Goal: Information Seeking & Learning: Learn about a topic

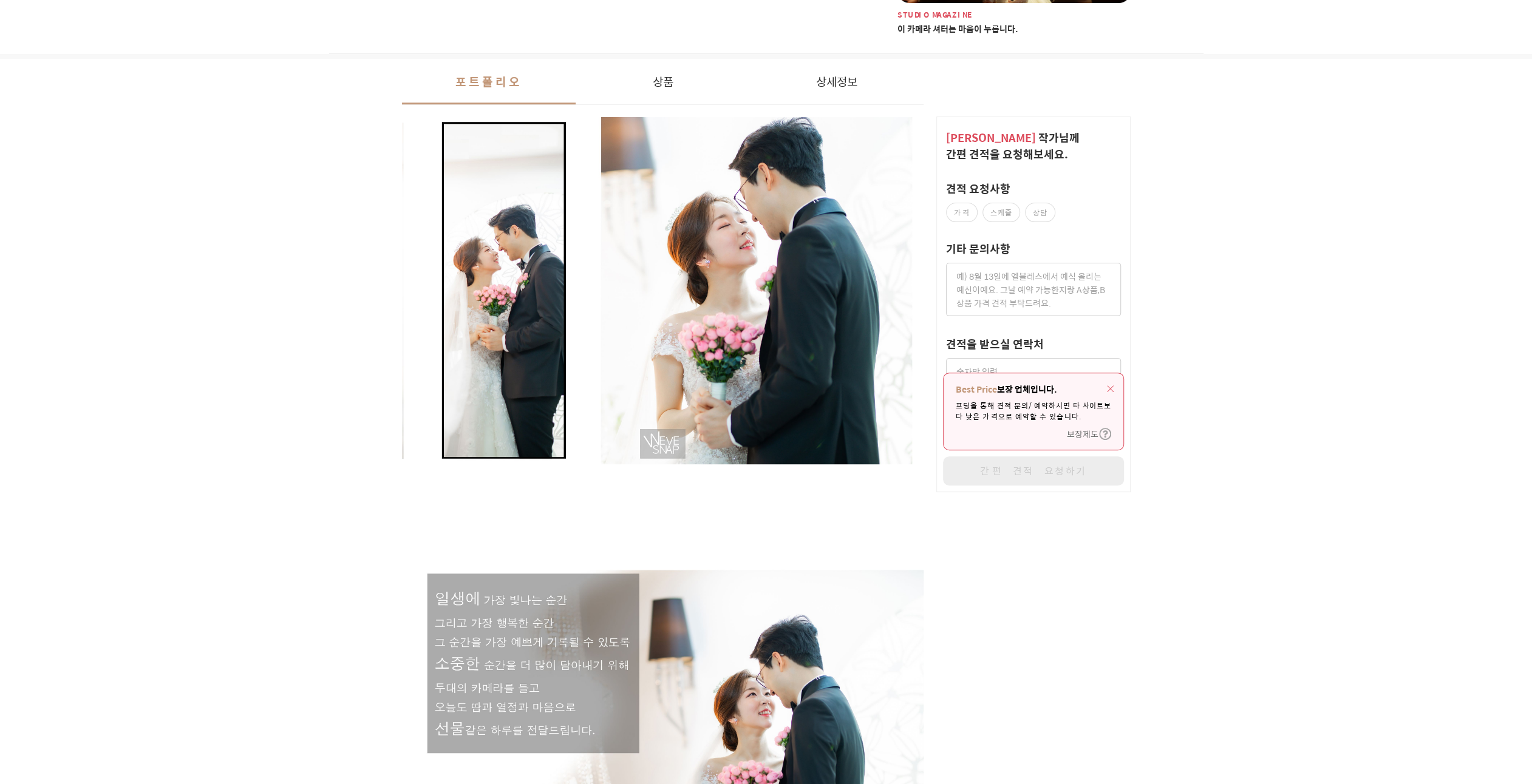
scroll to position [283, 0]
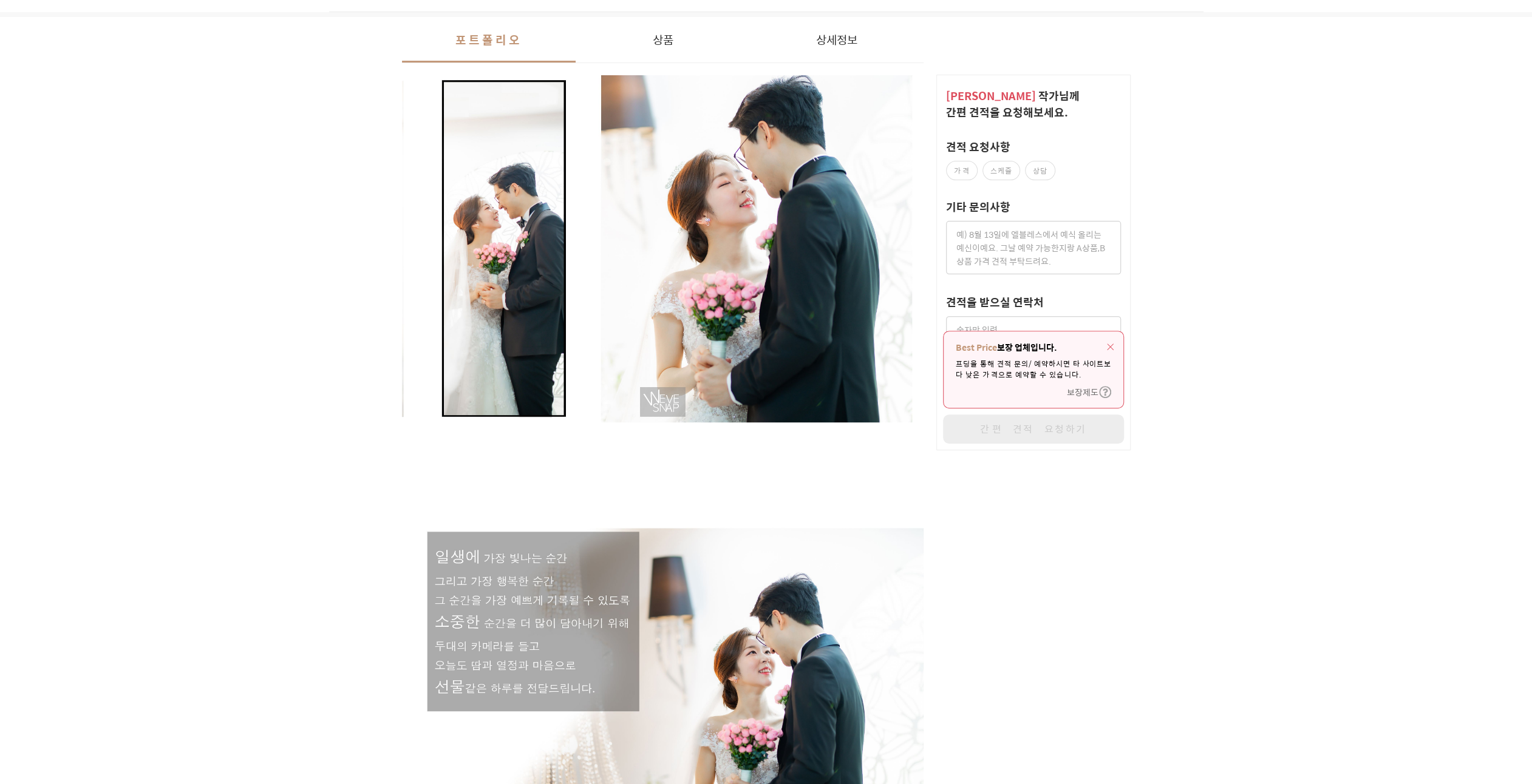
click at [1114, 339] on div "Best Price 보장 업체입니다. 프딩을 통해 견적 문의/예약하시면 타 사이트보다 낮은 가격으로 예약할 수 있습니다. 보장제도" at bounding box center [1033, 369] width 179 height 77
click at [1109, 344] on img "button" at bounding box center [1110, 347] width 7 height 7
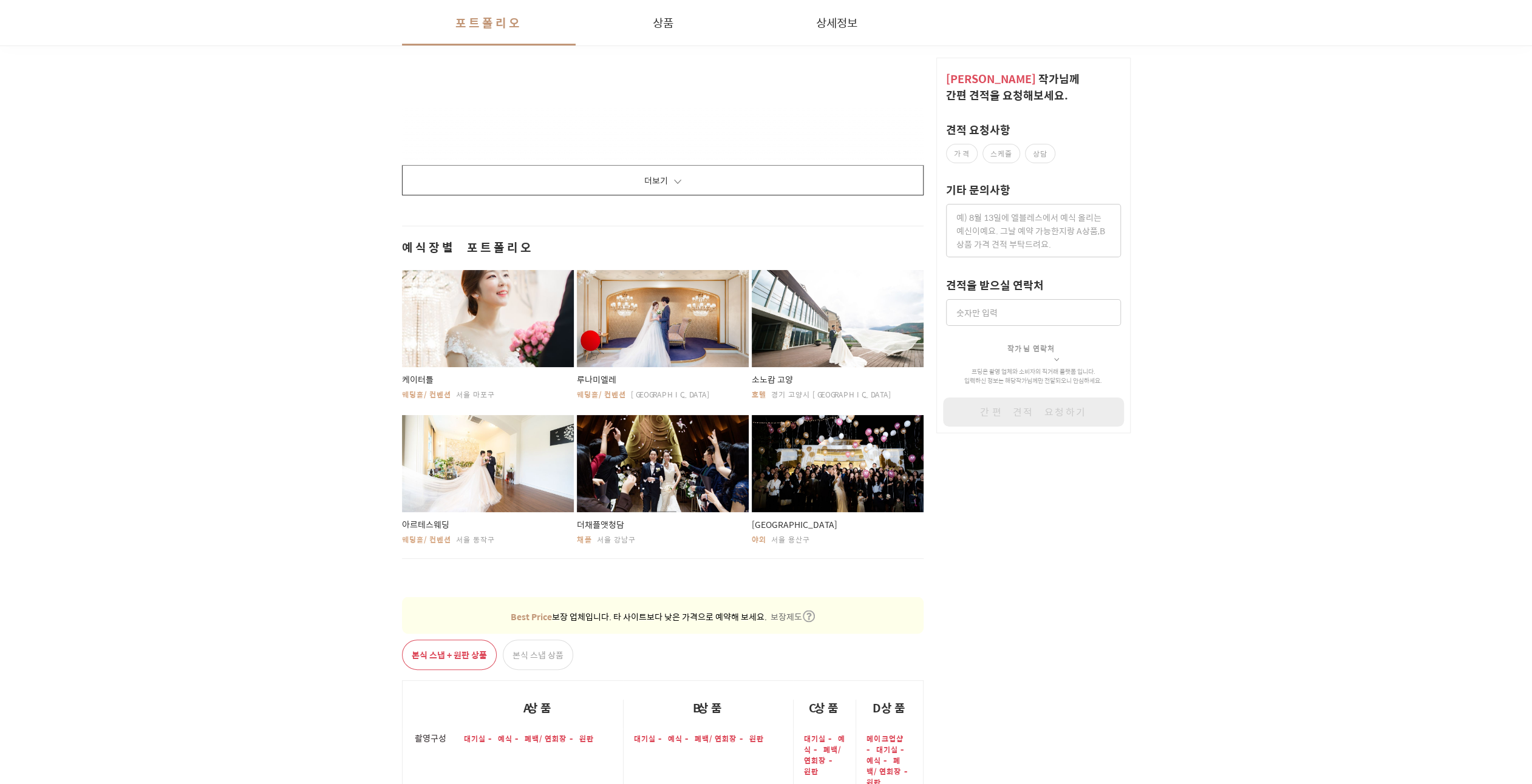
scroll to position [1841, 0]
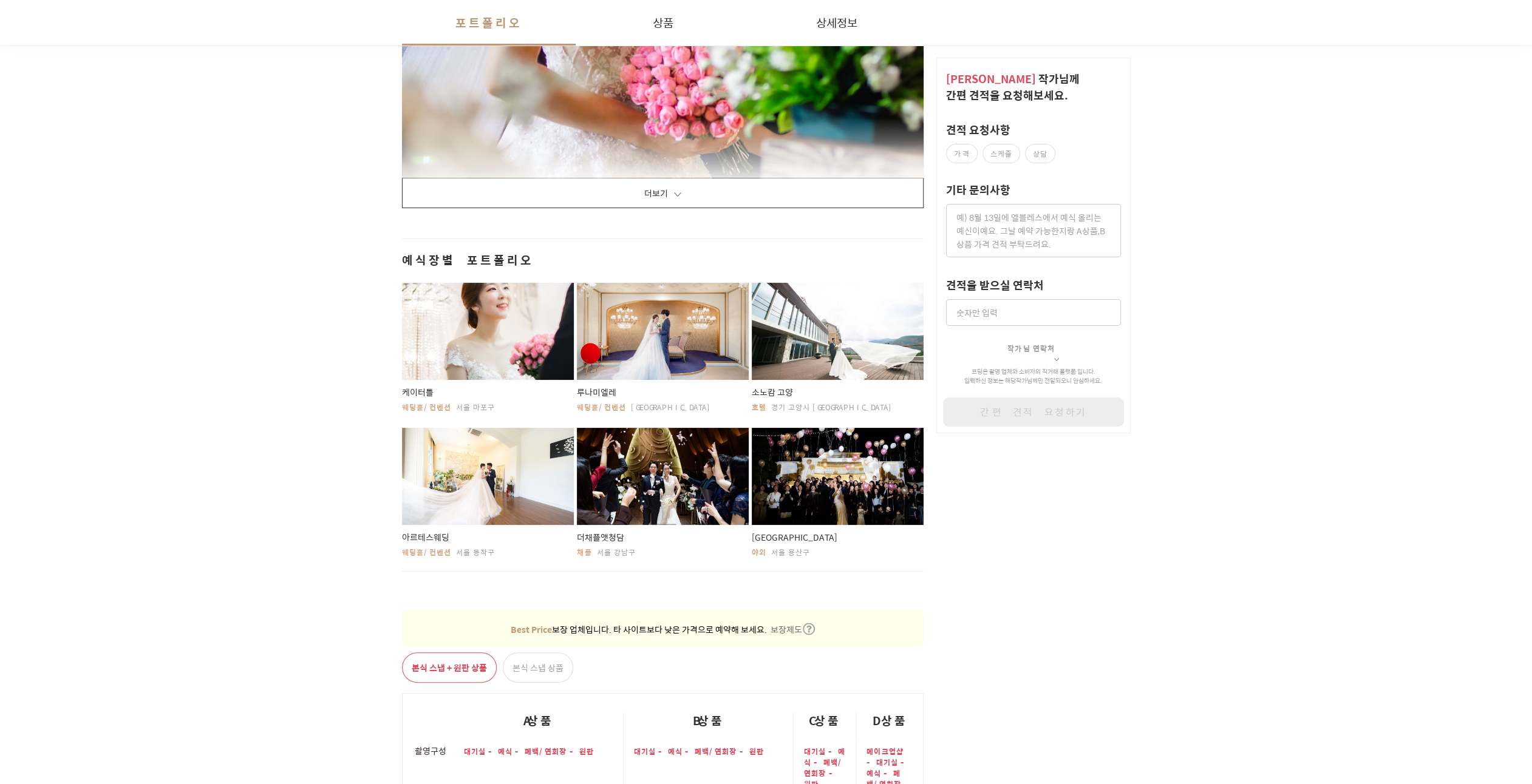
click at [661, 189] on button "더보기" at bounding box center [663, 193] width 522 height 30
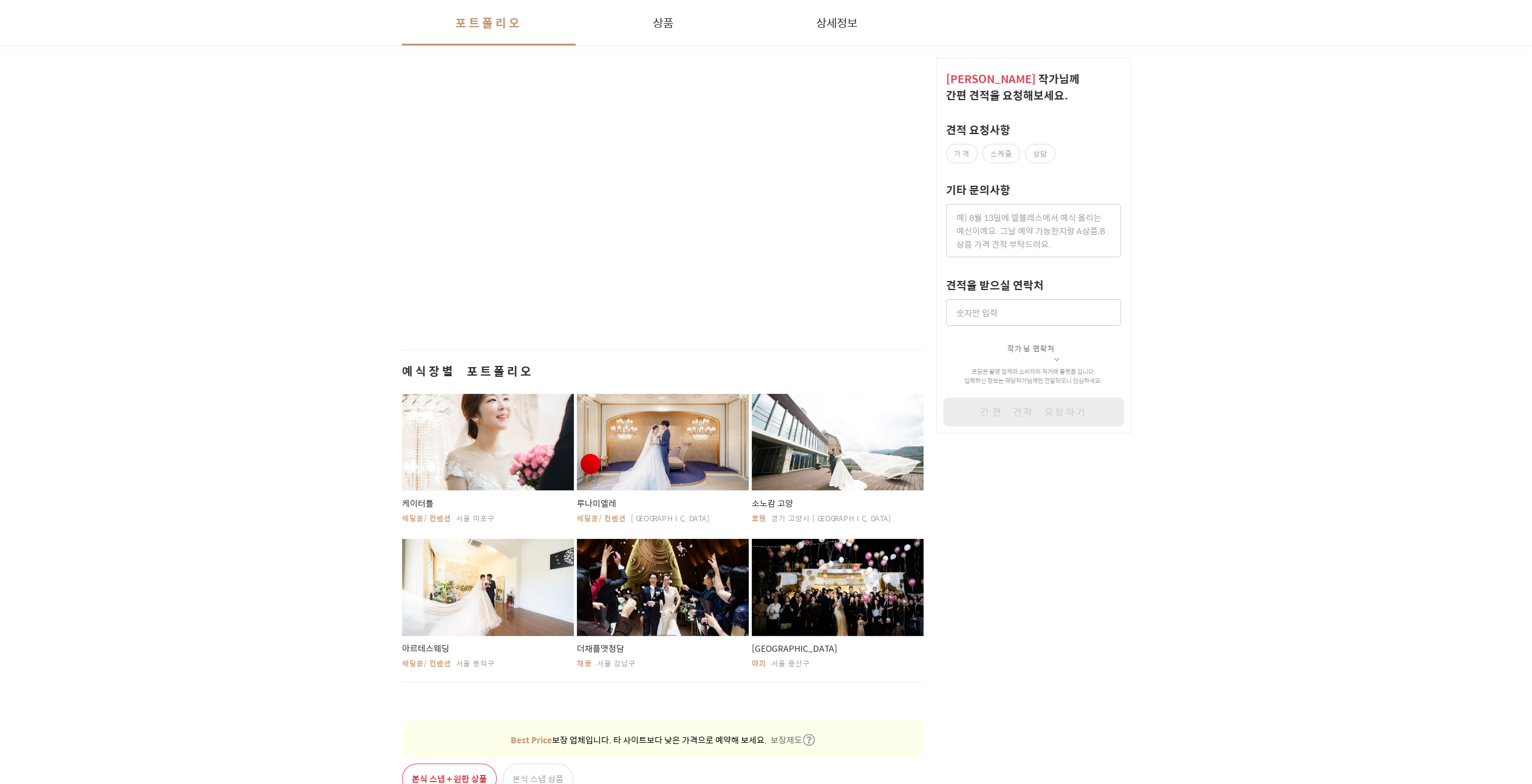
scroll to position [14257, 0]
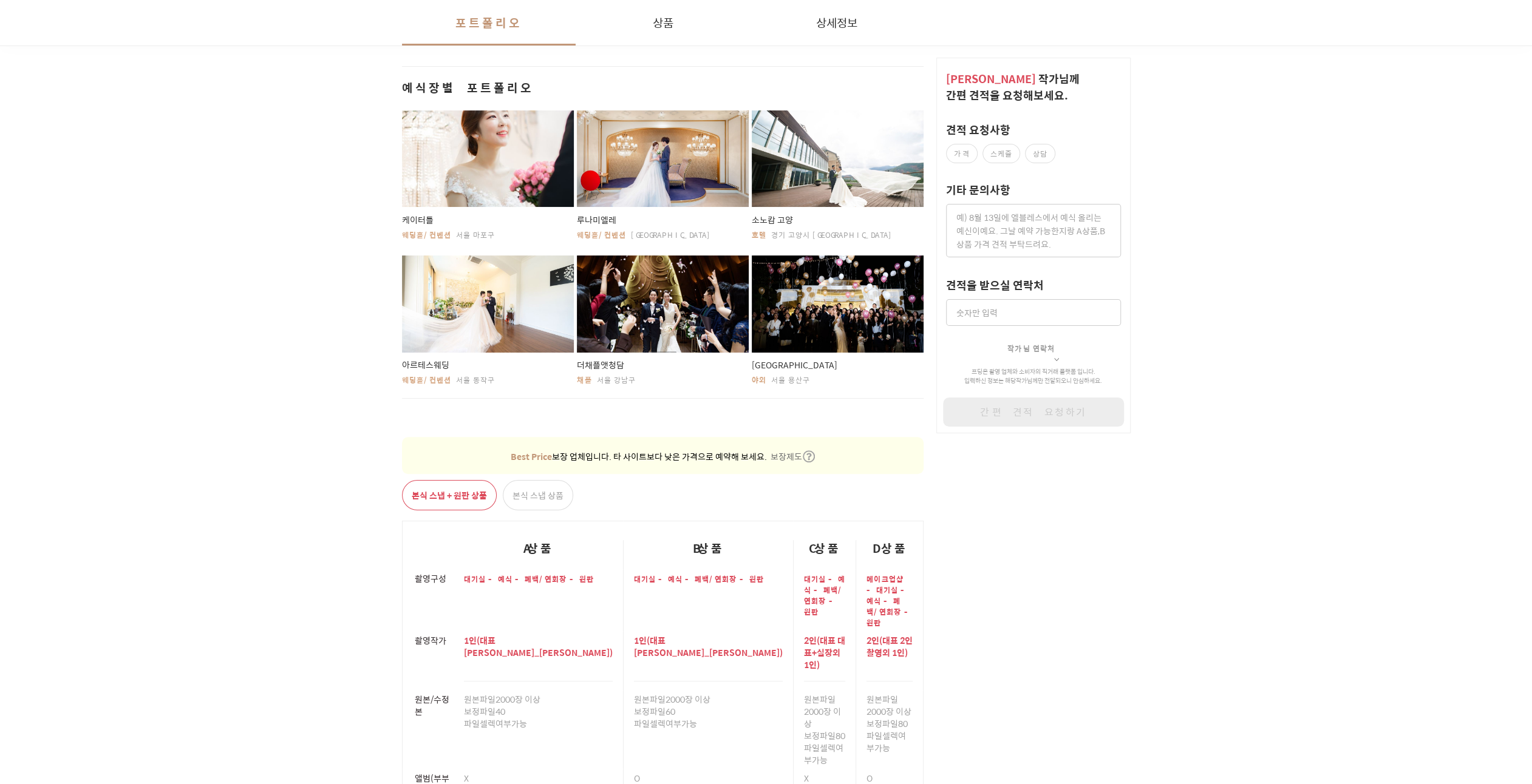
click at [803, 171] on div at bounding box center [837, 159] width 172 height 97
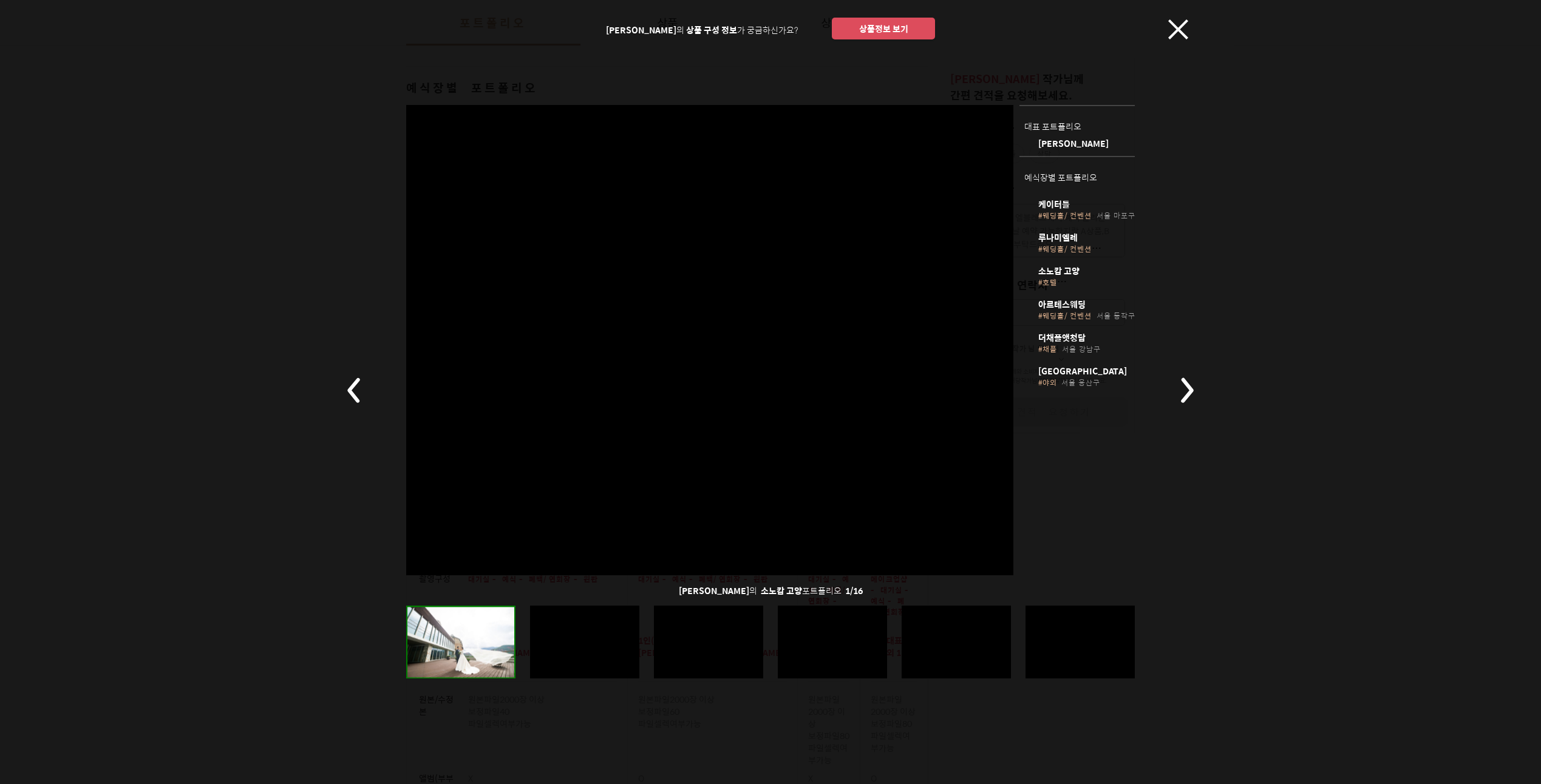
click at [835, 654] on div at bounding box center [833, 643] width 110 height 72
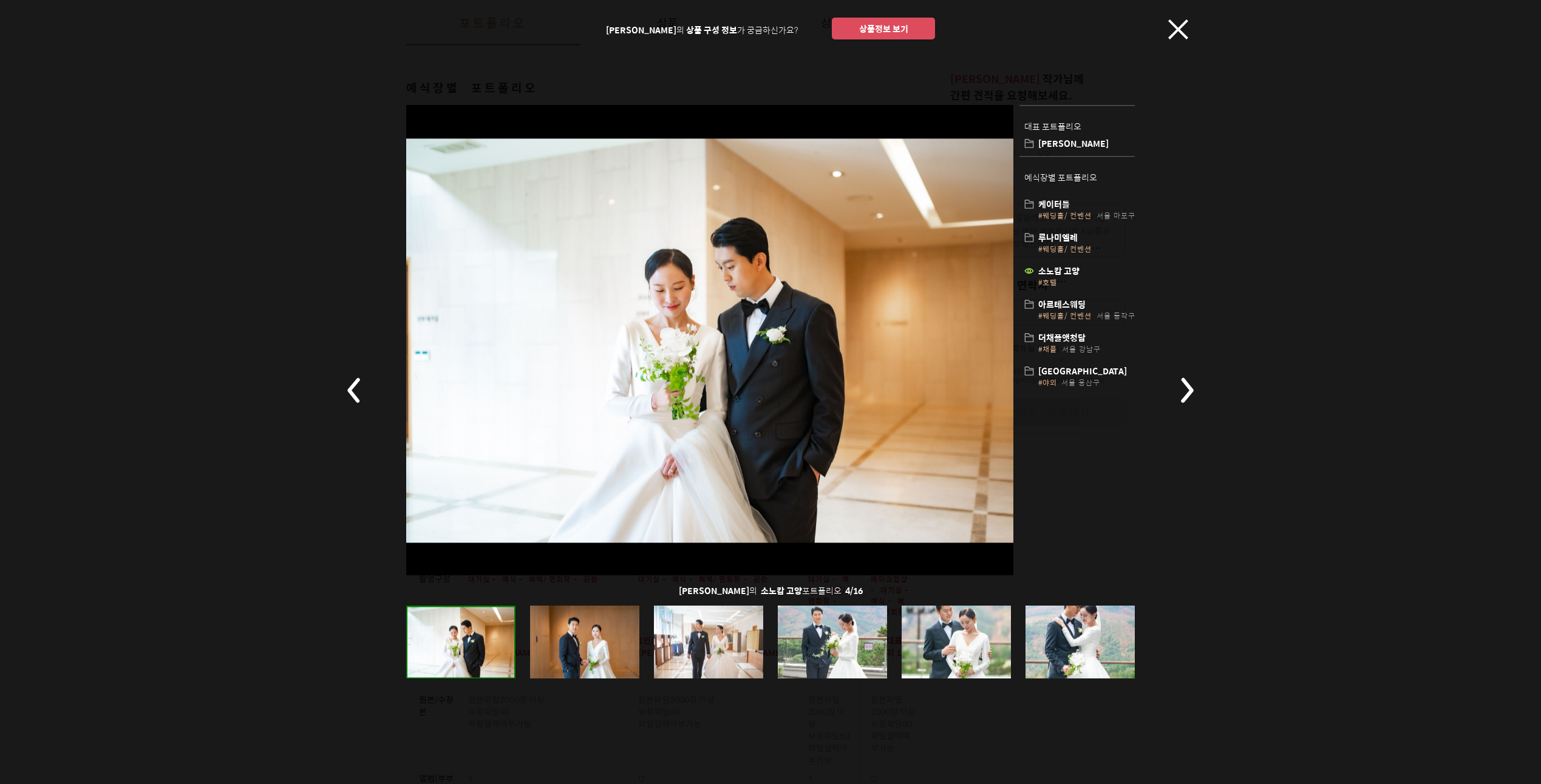
click at [934, 640] on div at bounding box center [957, 643] width 110 height 72
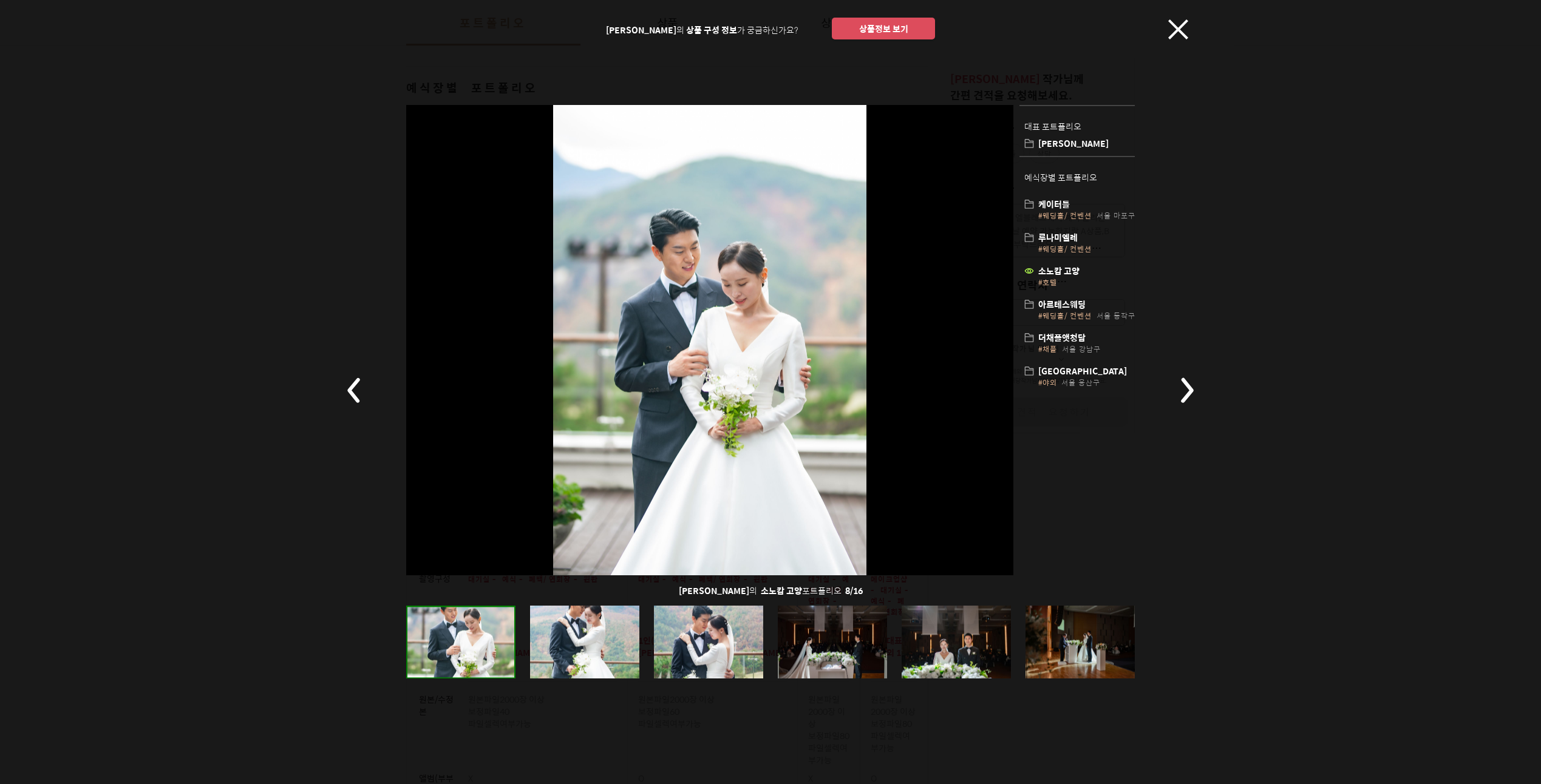
click at [934, 640] on div at bounding box center [957, 643] width 110 height 72
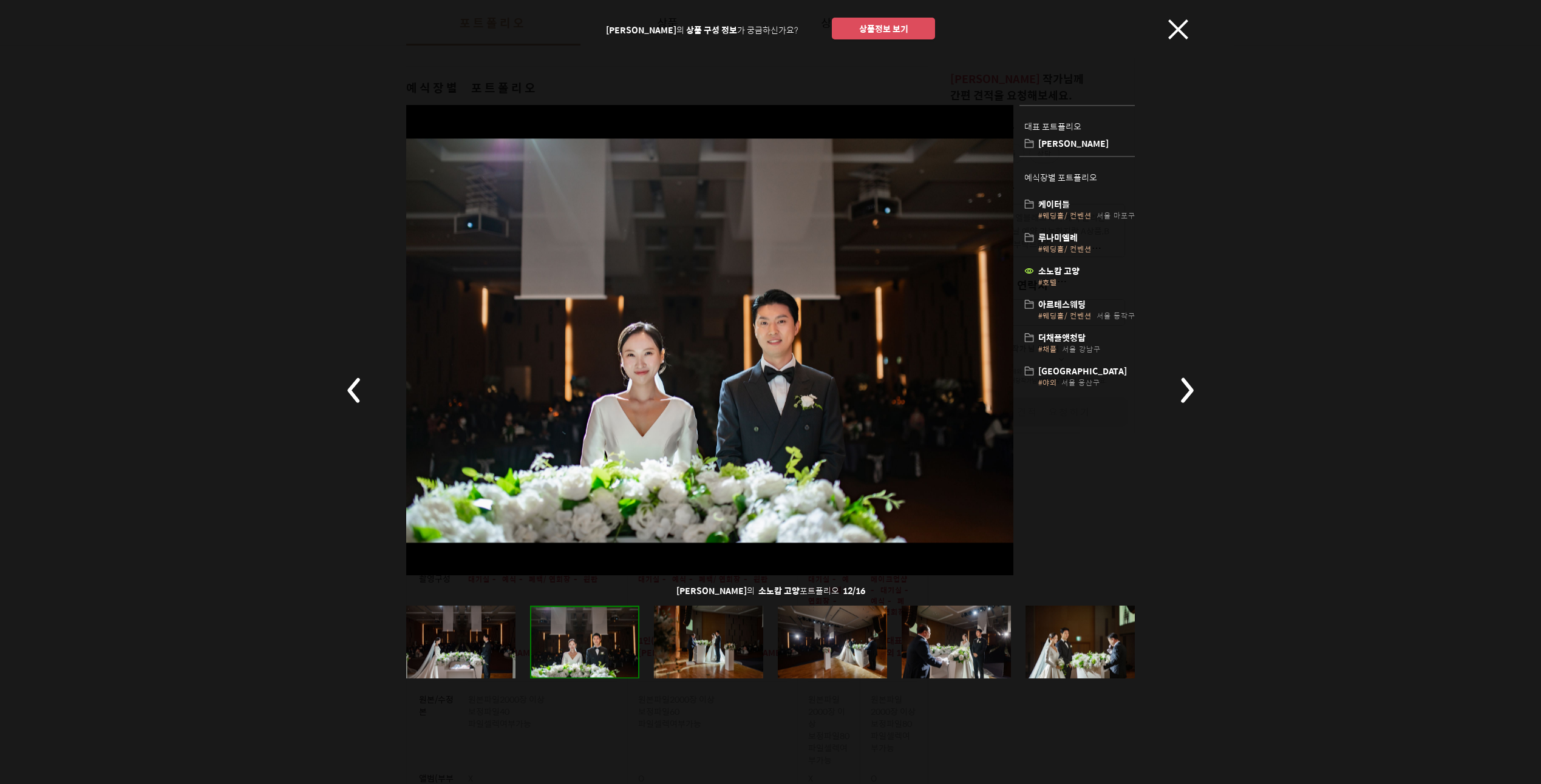
click at [934, 640] on div at bounding box center [957, 643] width 110 height 72
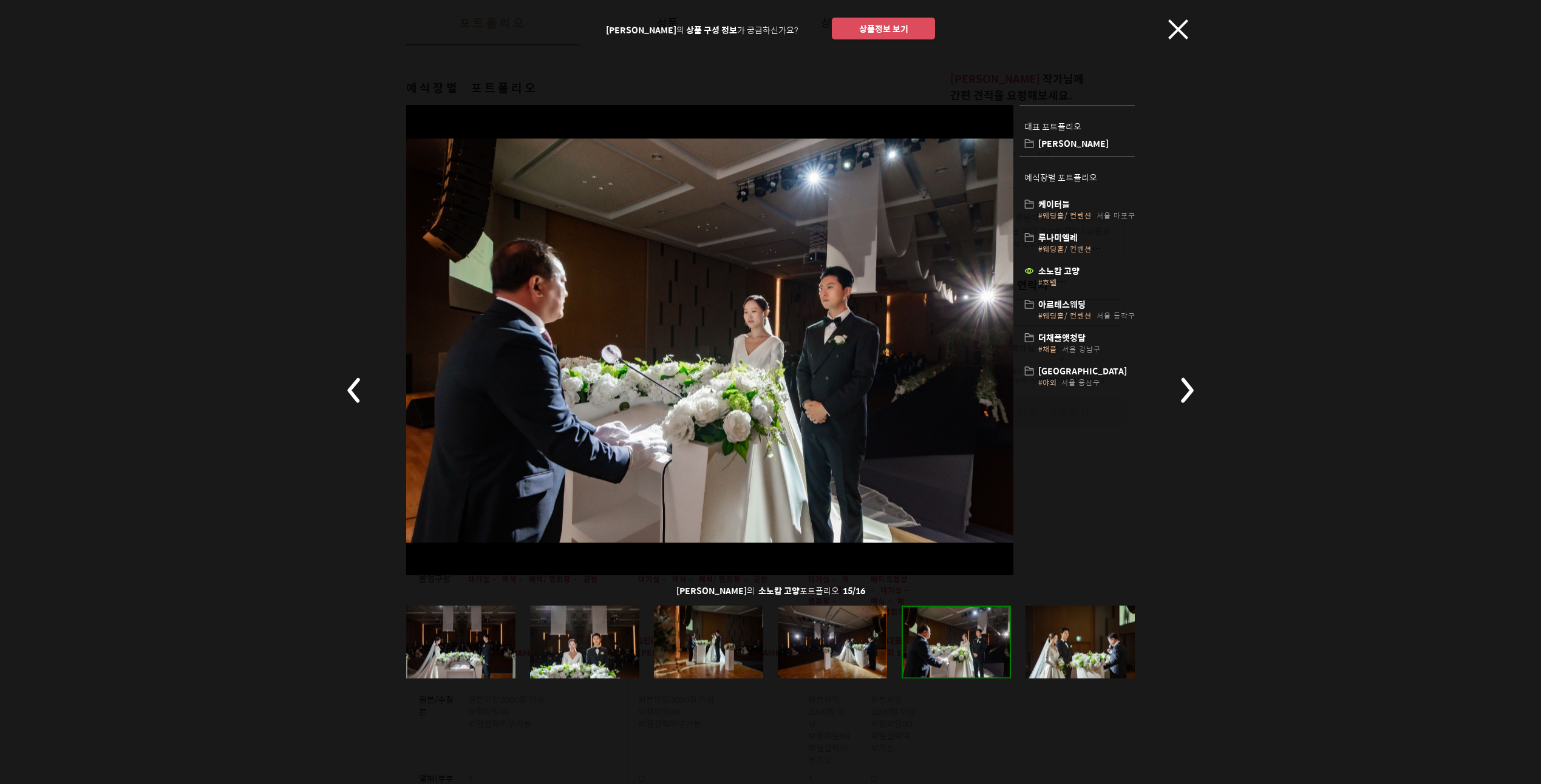
click at [934, 640] on div at bounding box center [957, 643] width 110 height 72
click at [968, 638] on div at bounding box center [957, 643] width 110 height 72
click at [1069, 630] on div at bounding box center [1080, 643] width 110 height 72
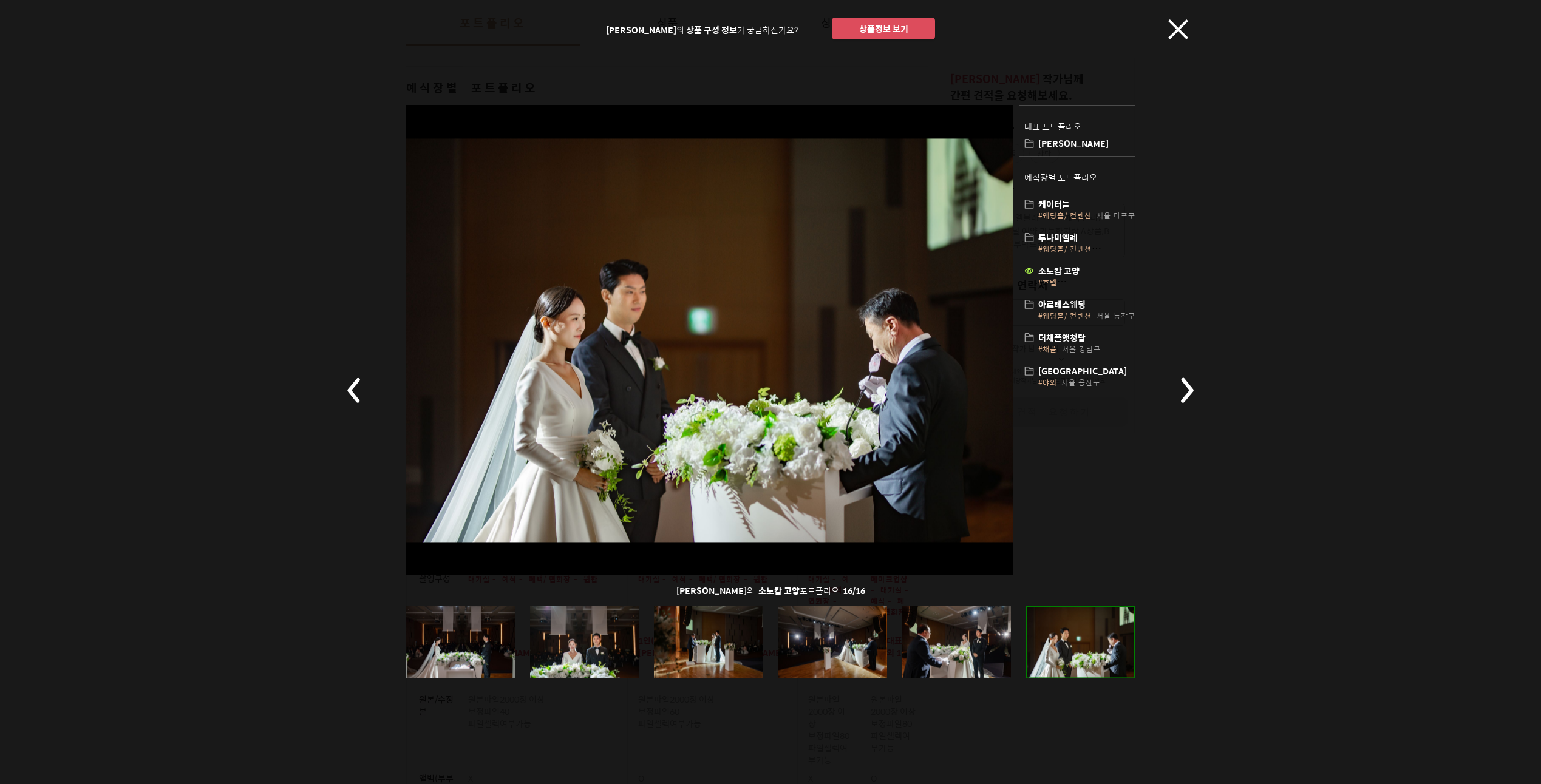
click at [1192, 36] on div "[PERSON_NAME] 의 상품 구성 정보 가 궁금하신가요? 상품정보 보기 대표 포트폴리오 김재선스냅 예식장별 포트폴리오 케이터틀 #웨딩홀/…" at bounding box center [770, 392] width 874 height 784
click at [1174, 30] on icon at bounding box center [1178, 29] width 20 height 20
